Goal: Task Accomplishment & Management: Manage account settings

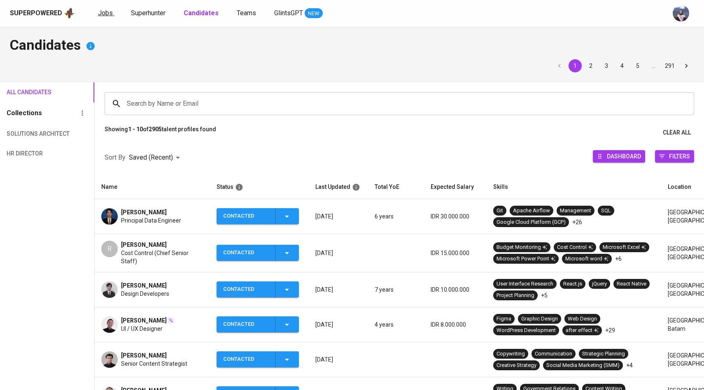
scroll to position [29, 0]
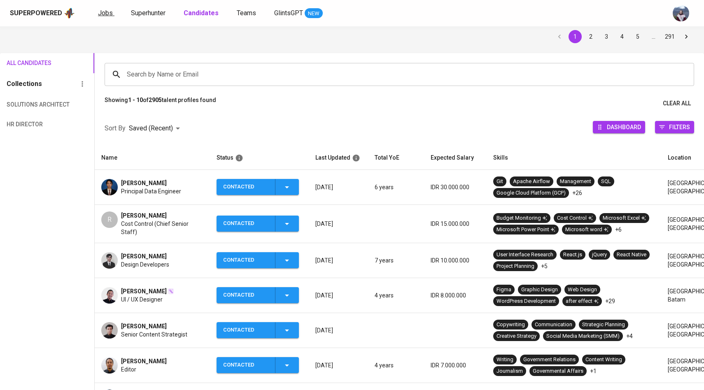
click at [106, 17] on link "Jobs" at bounding box center [106, 13] width 16 height 10
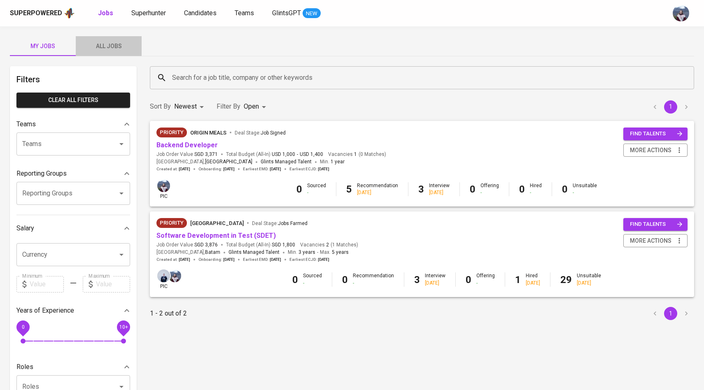
click at [110, 52] on button "All Jobs" at bounding box center [109, 46] width 66 height 20
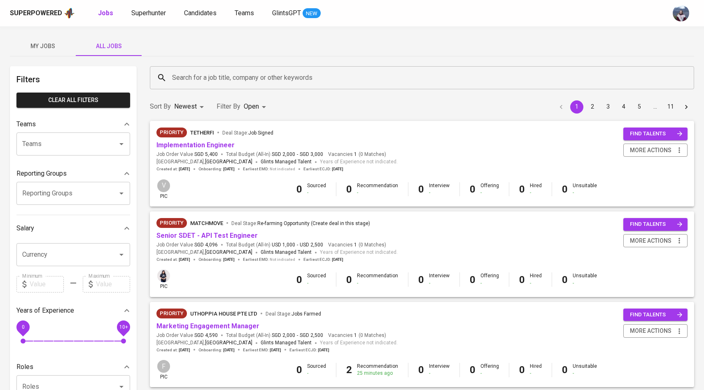
click at [195, 77] on input "Search for a job title, company or other keywords" at bounding box center [424, 78] width 508 height 16
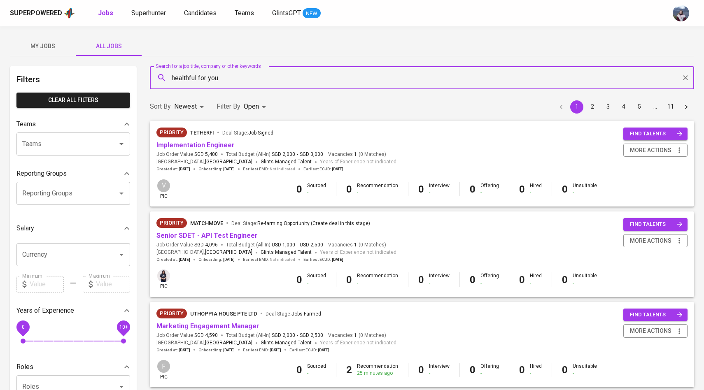
type input "healthful for you"
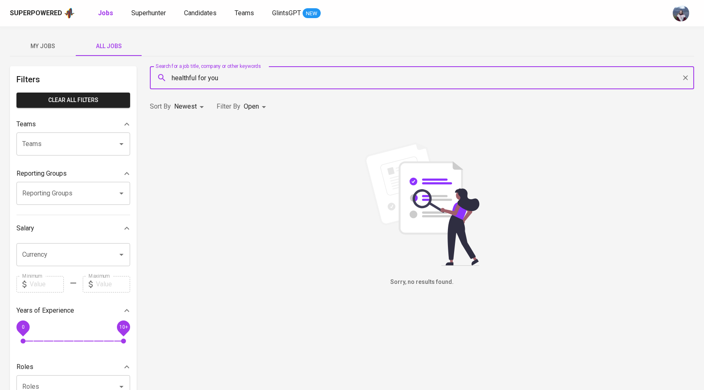
drag, startPoint x: 222, startPoint y: 78, endPoint x: 161, endPoint y: 77, distance: 61.4
click at [161, 77] on div "healthful for you Search for a job title, company or other keywords" at bounding box center [422, 77] width 544 height 23
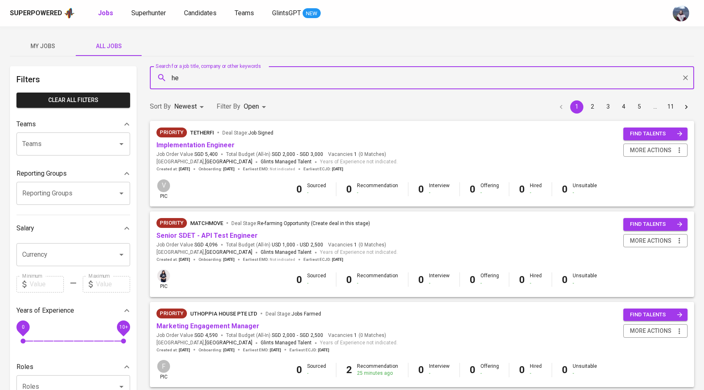
type input "h"
type input "Convergence"
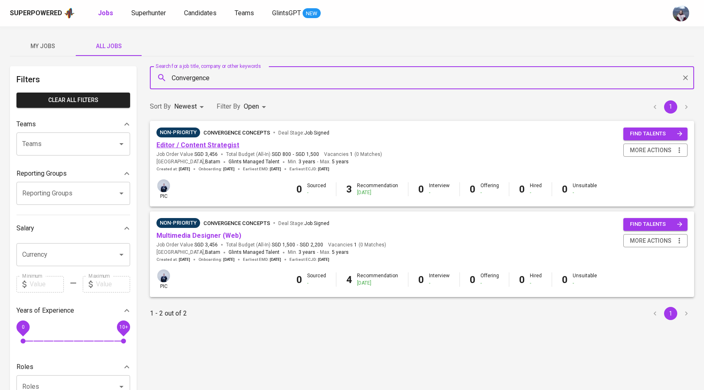
click at [222, 142] on link "Editor / Content Strategist" at bounding box center [197, 145] width 83 height 8
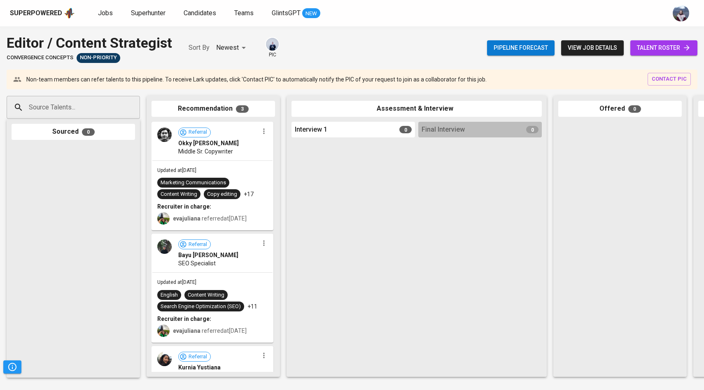
click at [638, 55] on link "talent roster" at bounding box center [663, 47] width 67 height 15
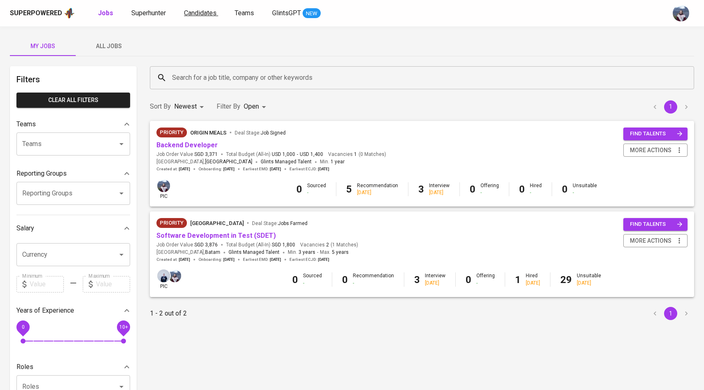
click at [196, 12] on span "Candidates" at bounding box center [200, 13] width 33 height 8
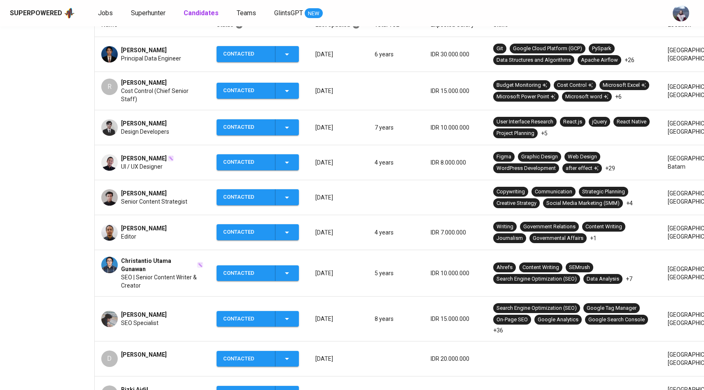
scroll to position [164, 0]
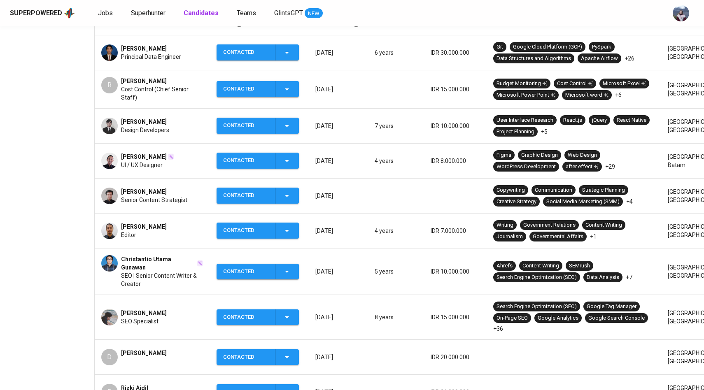
click at [112, 229] on img at bounding box center [109, 231] width 16 height 16
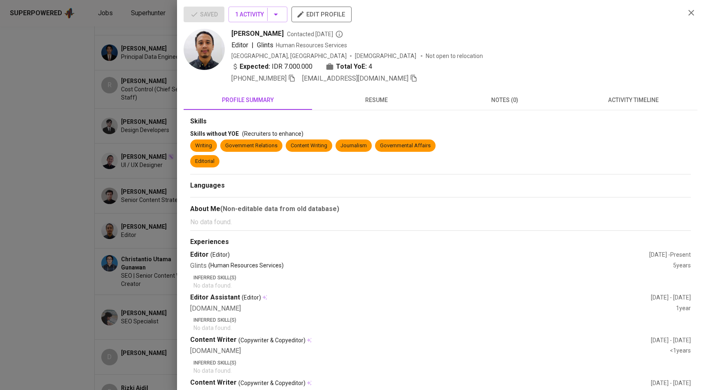
click at [413, 78] on icon "button" at bounding box center [414, 78] width 6 height 7
click at [149, 110] on div at bounding box center [352, 195] width 704 height 390
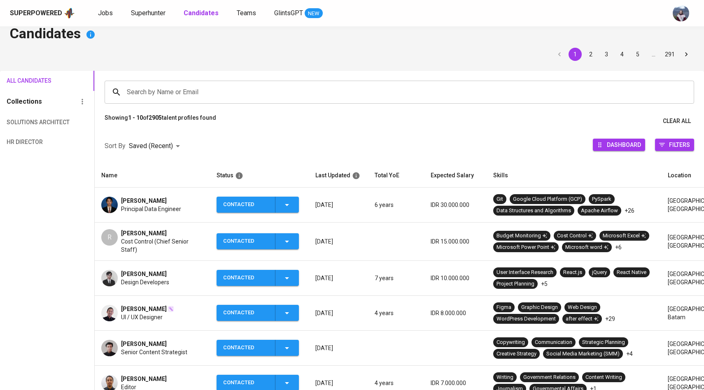
scroll to position [0, 0]
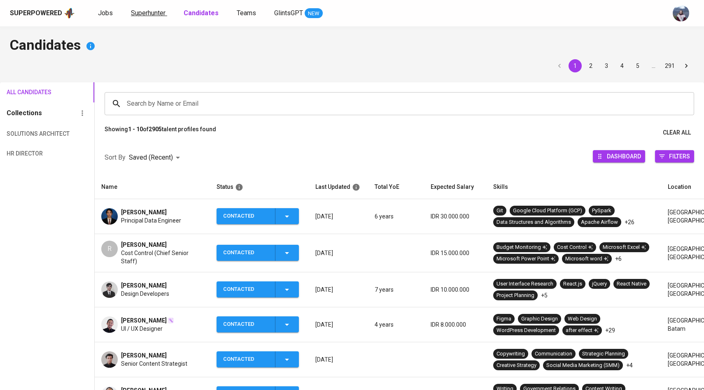
click at [145, 12] on span "Superhunter" at bounding box center [148, 13] width 35 height 8
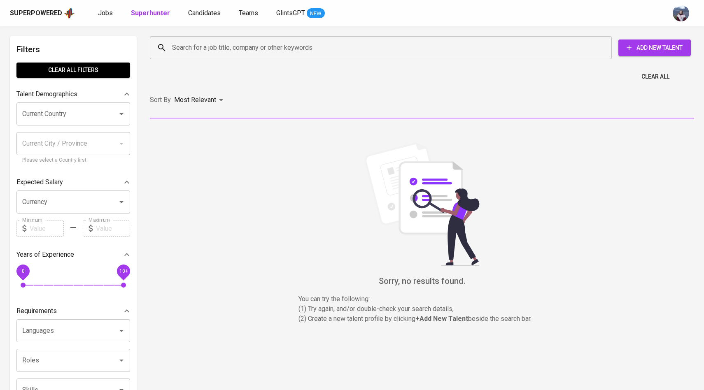
click at [181, 52] on input "Search for a job title, company or other keywords" at bounding box center [383, 48] width 426 height 16
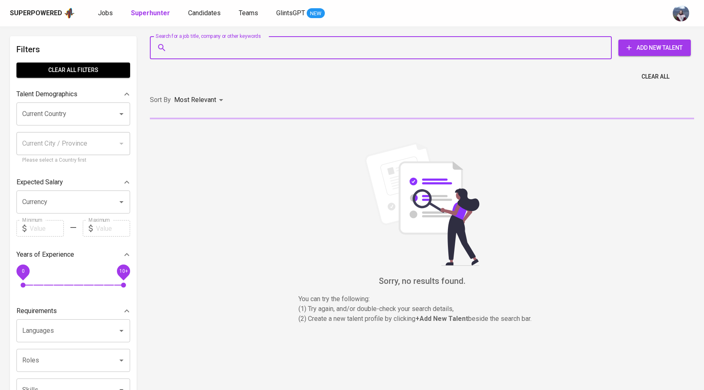
paste input "[EMAIL_ADDRESS][DOMAIN_NAME]"
type input "[EMAIL_ADDRESS][DOMAIN_NAME]"
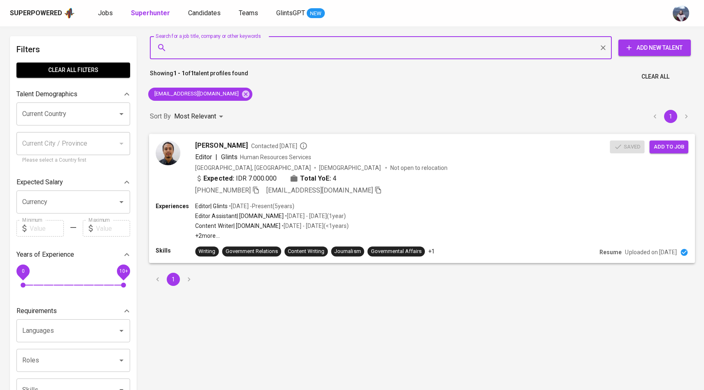
click at [678, 144] on span "Add to job" at bounding box center [669, 146] width 30 height 9
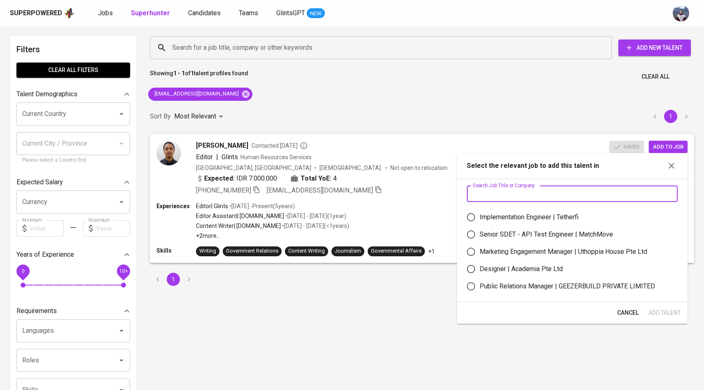
click at [544, 192] on input "text" at bounding box center [572, 194] width 211 height 16
type input "convergence"
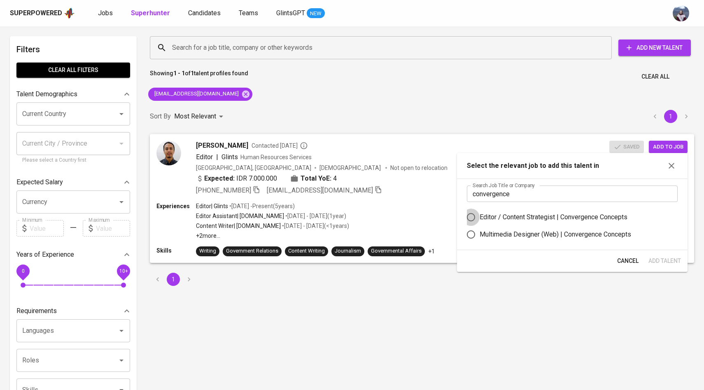
click at [468, 216] on input "Editor / Content Strategist | Convergence Concepts" at bounding box center [470, 217] width 17 height 17
radio input "true"
click at [651, 258] on span "Add Talent" at bounding box center [664, 261] width 33 height 10
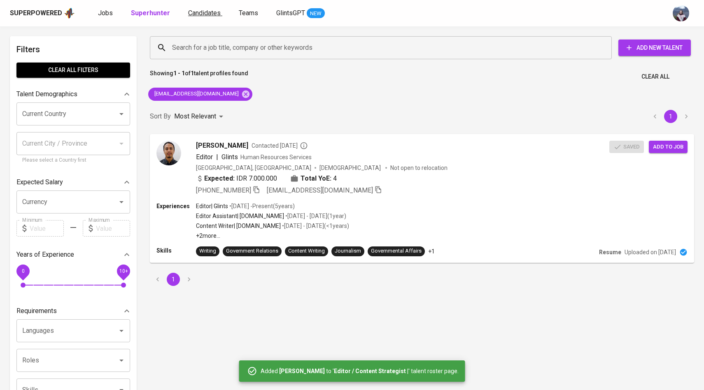
click at [202, 9] on span "Candidates" at bounding box center [204, 13] width 33 height 8
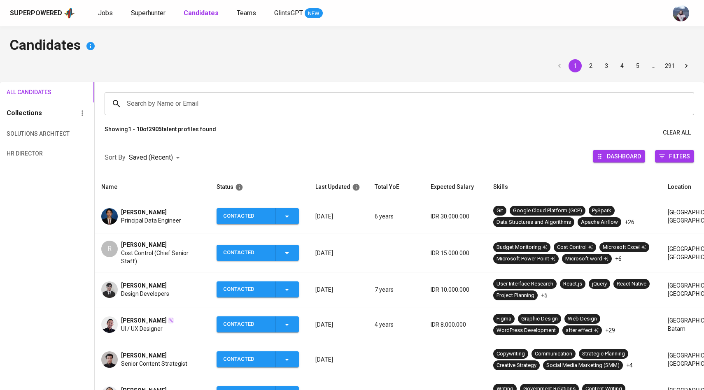
click at [198, 88] on div "Search by Name or Email Search by Name or Email" at bounding box center [399, 103] width 609 height 43
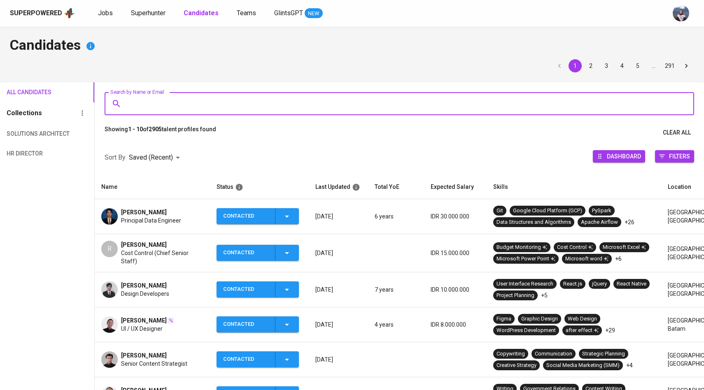
click at [193, 97] on input "Search by Name or Email" at bounding box center [401, 104] width 553 height 16
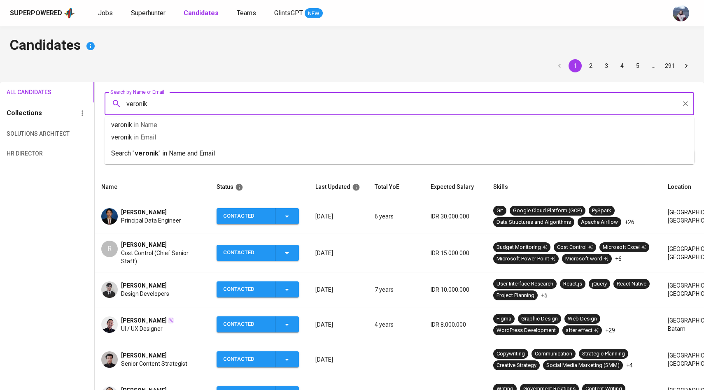
type input "veronika"
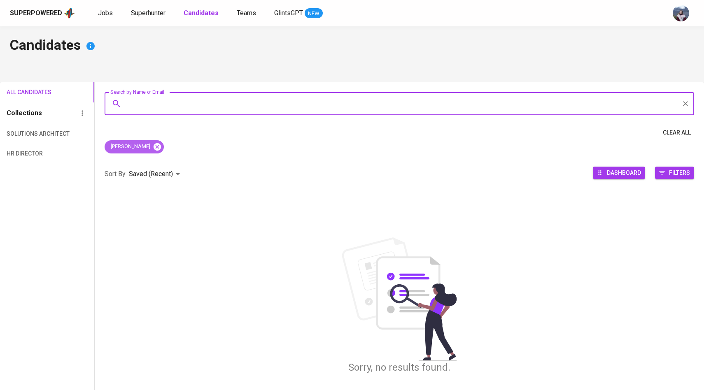
click at [153, 148] on icon at bounding box center [156, 146] width 7 height 7
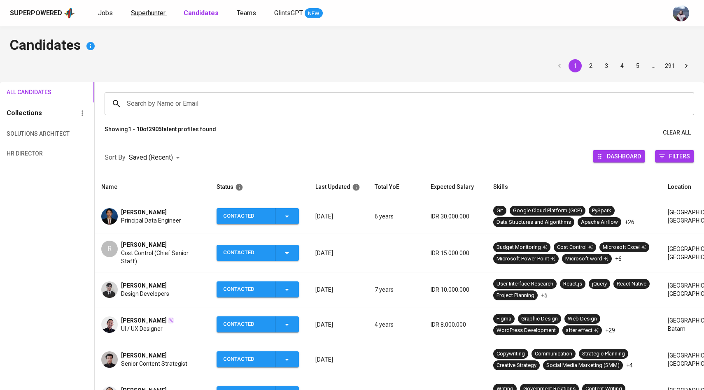
click at [147, 12] on span "Superhunter" at bounding box center [148, 13] width 35 height 8
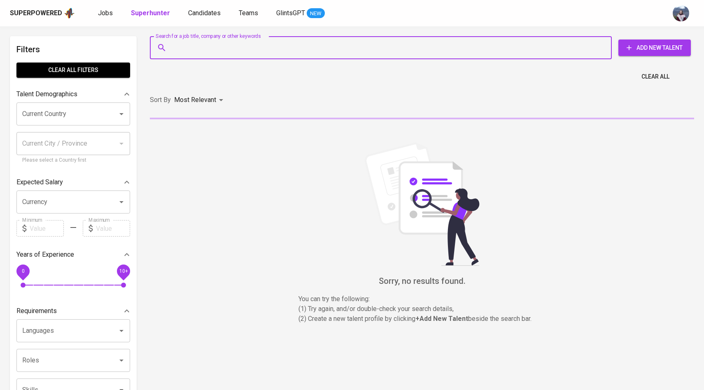
click at [179, 54] on input "Search for a job title, company or other keywords" at bounding box center [383, 48] width 426 height 16
paste input "| veronika.oktha@gmail.com"
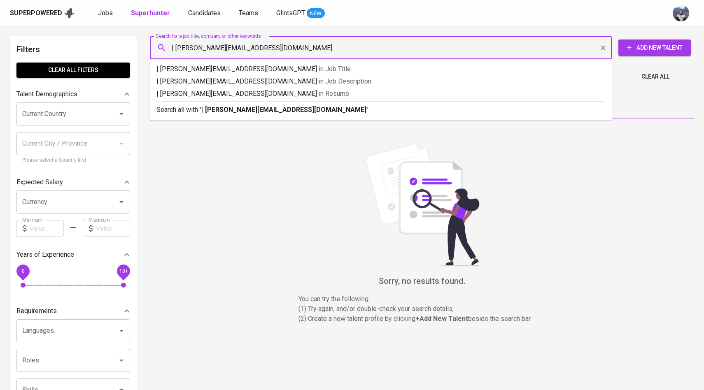
click at [177, 49] on input "| veronika.oktha@gmail.com" at bounding box center [383, 48] width 426 height 16
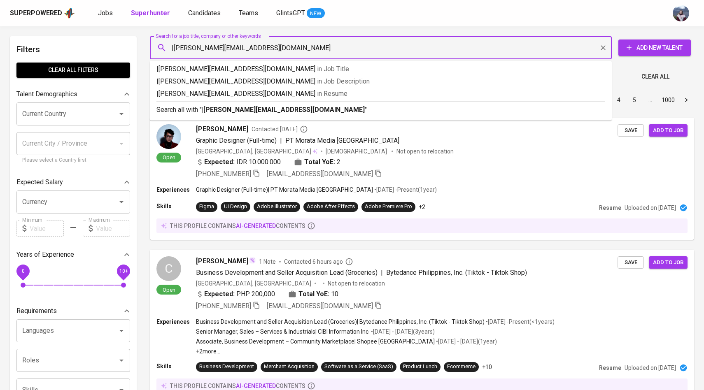
type input "veronika.oktha@gmail.com"
click at [266, 52] on input "veronika.oktha@gmail.com" at bounding box center [383, 48] width 426 height 16
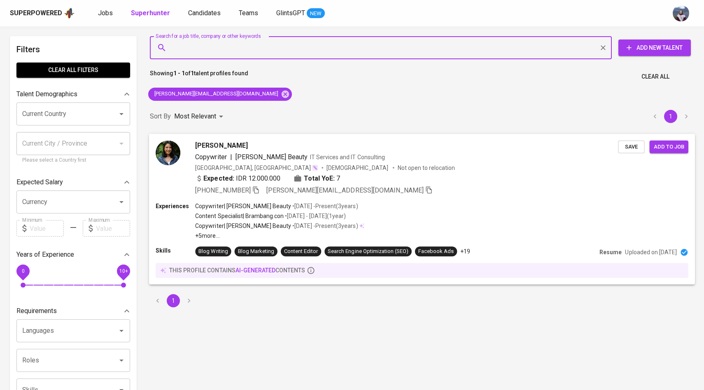
click at [184, 144] on div "Veronika Okthaviani Copywriter | RAENA Beauty IT Services and IT Consulting Ind…" at bounding box center [387, 167] width 462 height 55
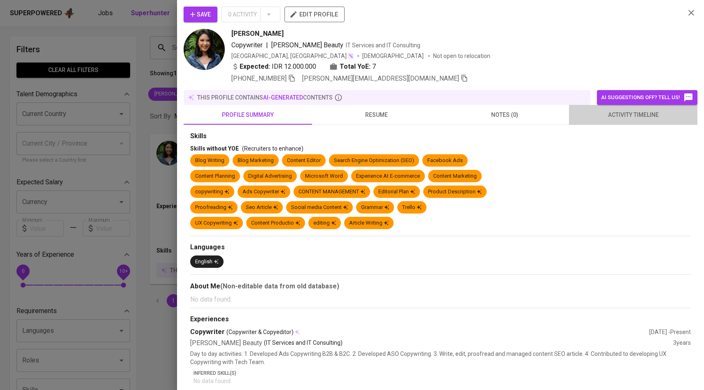
click at [617, 117] on span "activity timeline" at bounding box center [633, 115] width 119 height 10
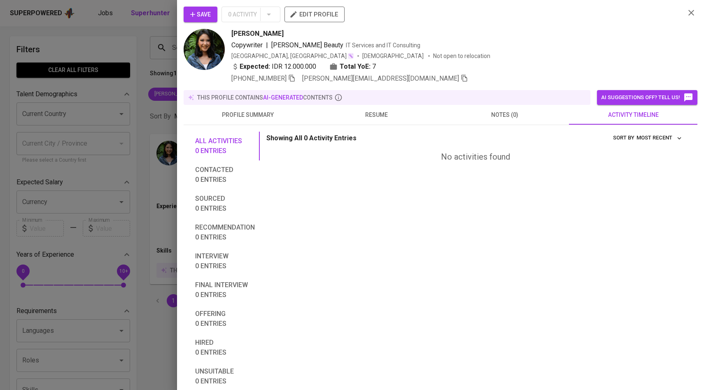
click at [198, 15] on span "Save" at bounding box center [200, 14] width 21 height 10
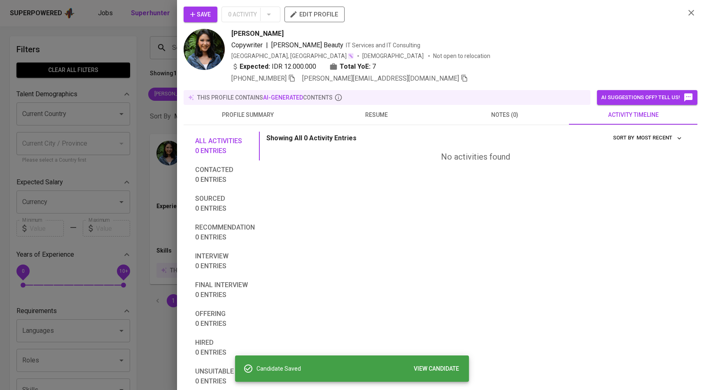
click at [119, 91] on div at bounding box center [352, 195] width 704 height 390
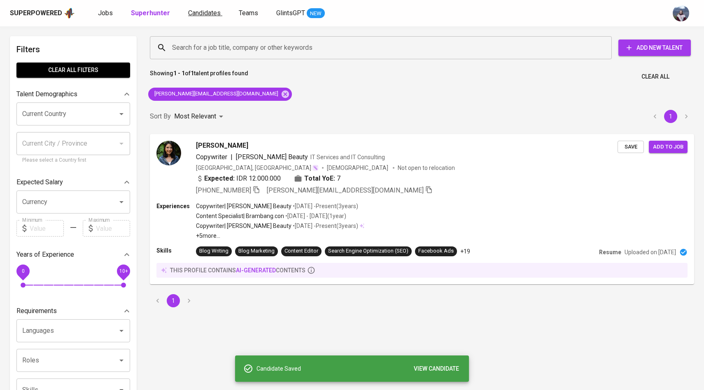
click at [205, 9] on link "Candidates" at bounding box center [205, 13] width 34 height 10
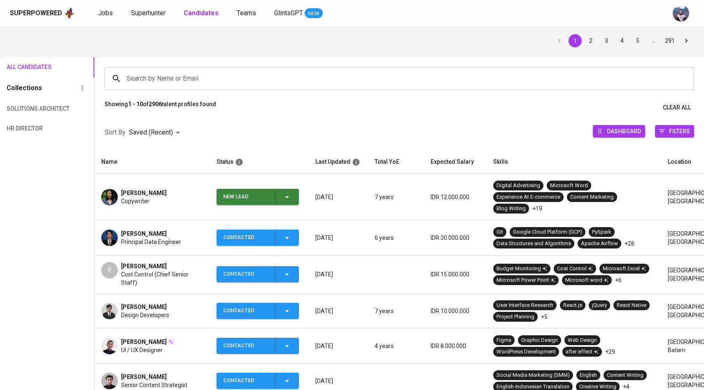
scroll to position [33, 0]
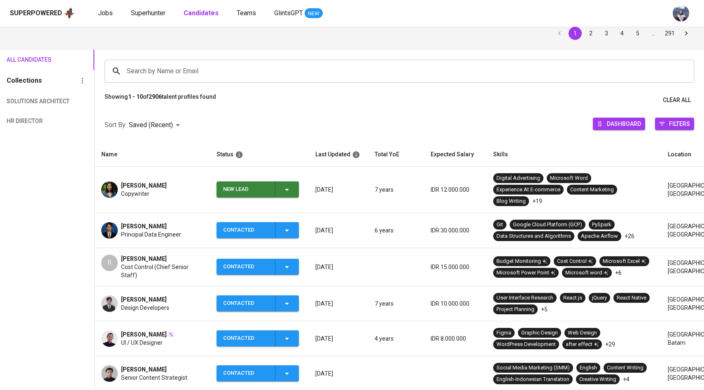
click at [284, 199] on td "New Lead" at bounding box center [259, 190] width 99 height 47
click at [288, 187] on icon "button" at bounding box center [287, 190] width 10 height 10
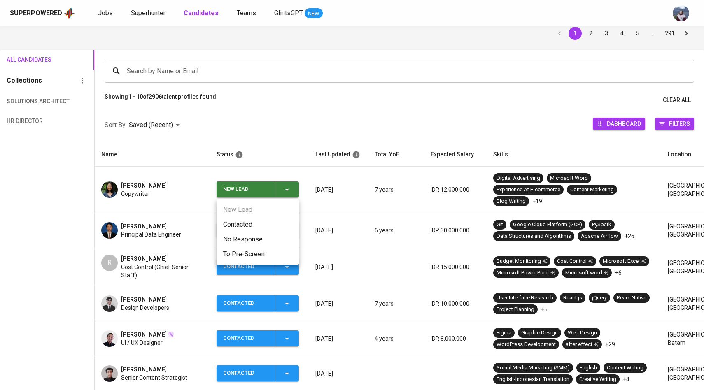
click at [255, 222] on li "Contacted" at bounding box center [258, 224] width 82 height 15
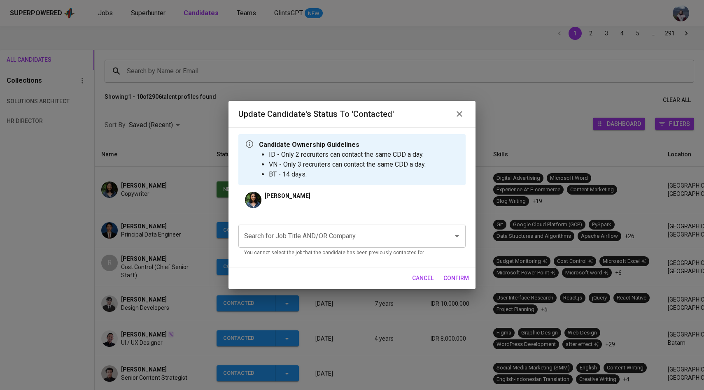
click at [295, 243] on input "Search for Job Title AND/OR Company" at bounding box center [340, 236] width 197 height 16
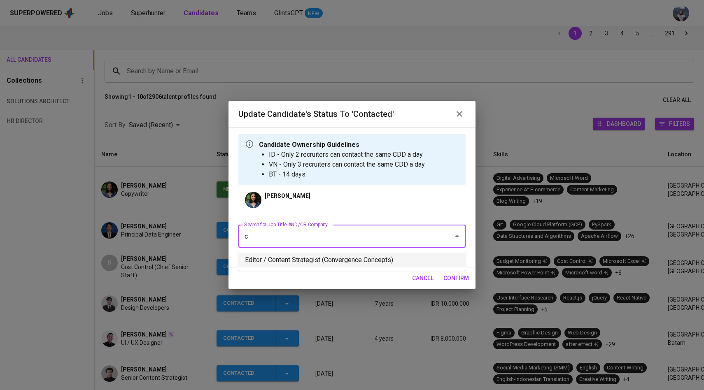
click at [339, 261] on li "Editor / Content Strategist (Convergence Concepts)" at bounding box center [351, 260] width 227 height 15
type input "c"
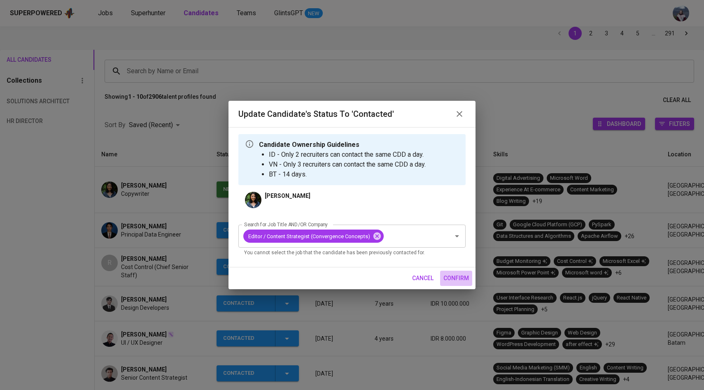
click at [453, 275] on span "confirm" at bounding box center [456, 278] width 26 height 10
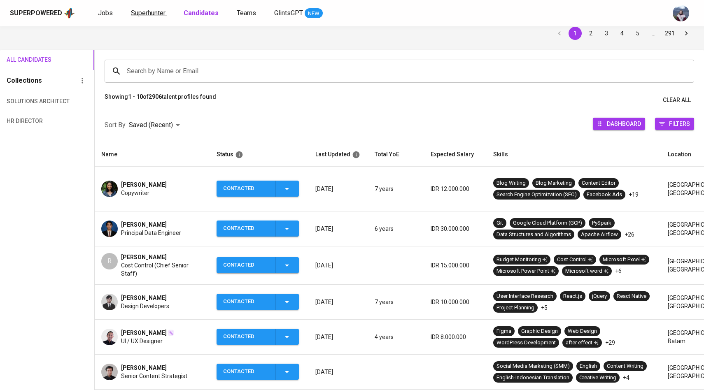
click at [154, 8] on link "Superhunter" at bounding box center [149, 13] width 36 height 10
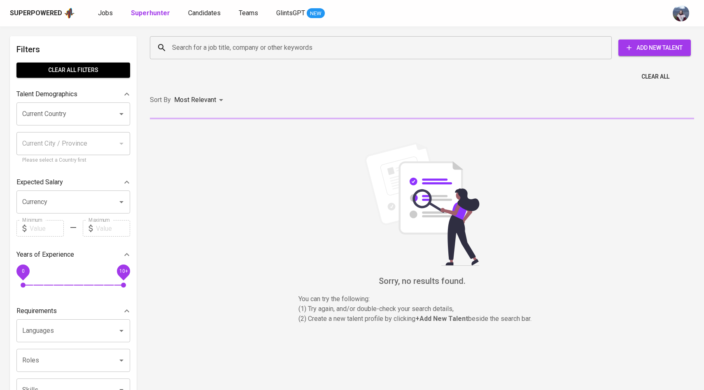
click at [233, 58] on div "Search for a job title, company or other keywords" at bounding box center [381, 47] width 462 height 23
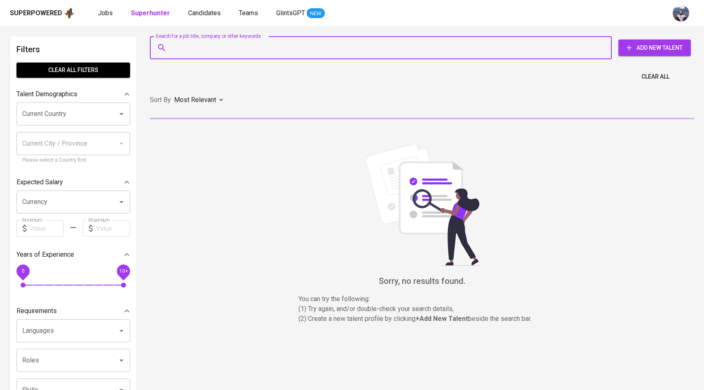
paste input "| veronika.oktha@gmail.com"
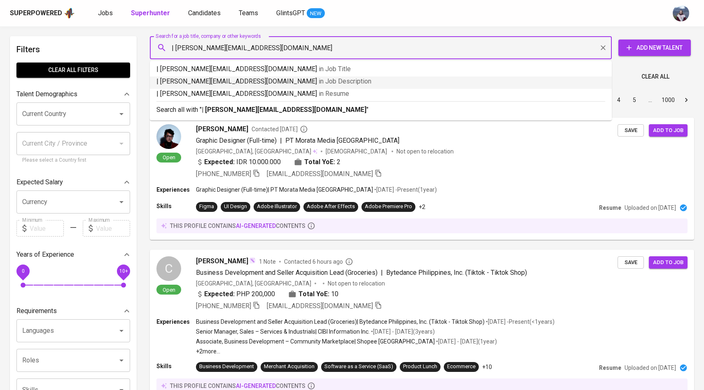
drag, startPoint x: 175, startPoint y: 47, endPoint x: 128, endPoint y: 45, distance: 46.5
type input "veronika.oktha@gmail.com"
click at [529, 46] on input "veronika.oktha@gmail.com" at bounding box center [383, 48] width 426 height 16
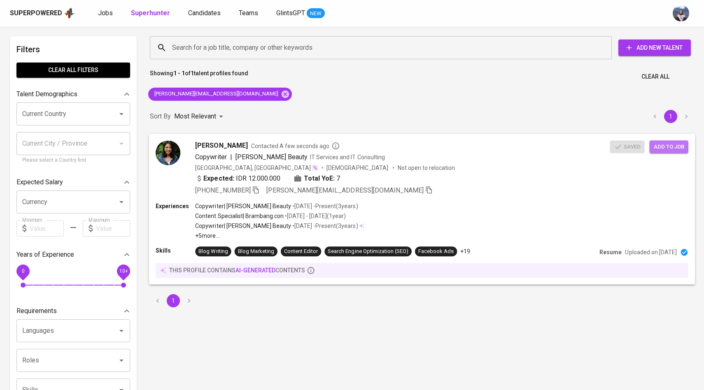
click at [667, 145] on span "Add to job" at bounding box center [669, 146] width 30 height 9
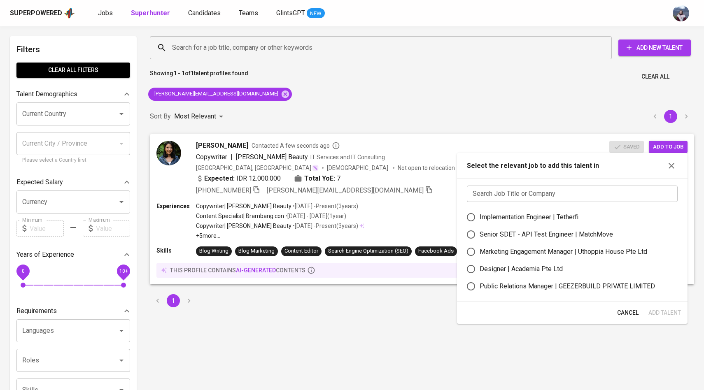
click at [539, 196] on input "text" at bounding box center [572, 194] width 211 height 16
type input "editor"
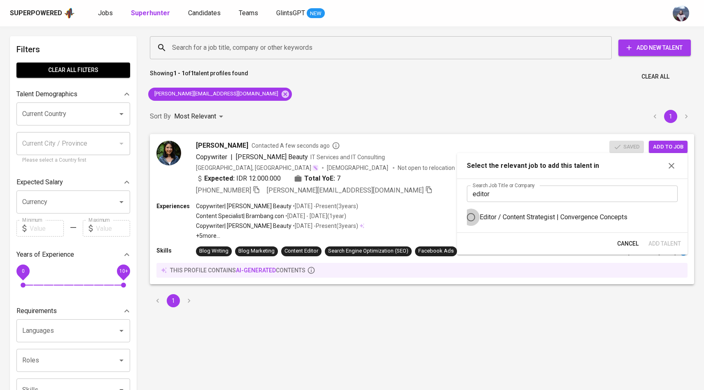
click at [473, 213] on input "Editor / Content Strategist | Convergence Concepts" at bounding box center [470, 217] width 17 height 17
radio input "true"
click at [653, 241] on span "Add Talent" at bounding box center [664, 244] width 33 height 10
